Goal: Task Accomplishment & Management: Manage account settings

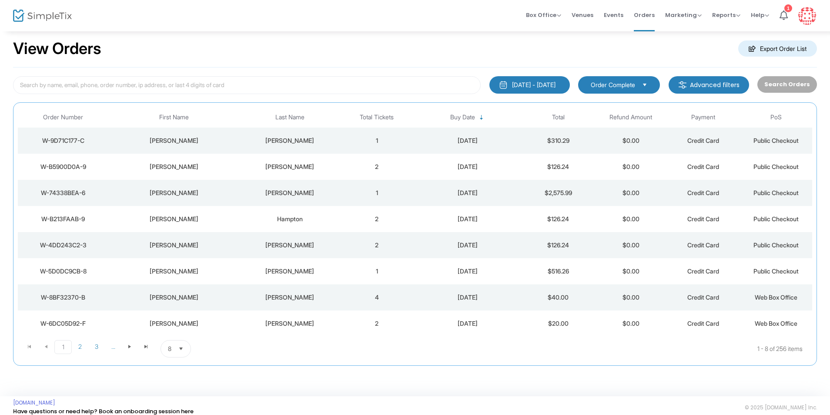
scroll to position [20, 0]
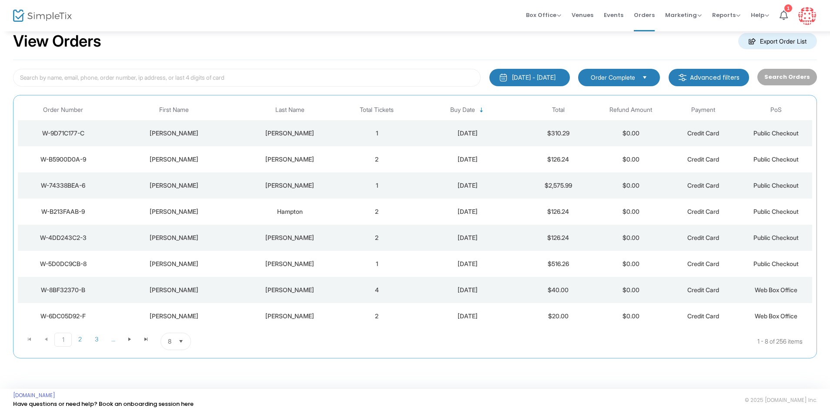
click at [23, 16] on img at bounding box center [42, 16] width 59 height 13
